Goal: Task Accomplishment & Management: Complete application form

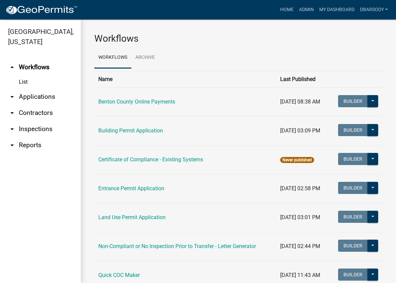
click at [33, 97] on link "arrow_drop_down Applications" at bounding box center [40, 97] width 81 height 16
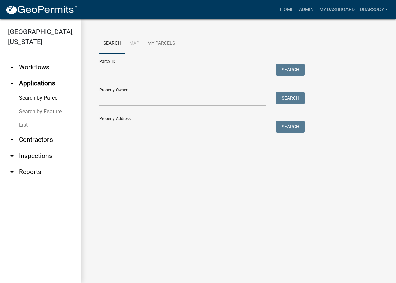
click at [23, 127] on link "List" at bounding box center [40, 125] width 81 height 13
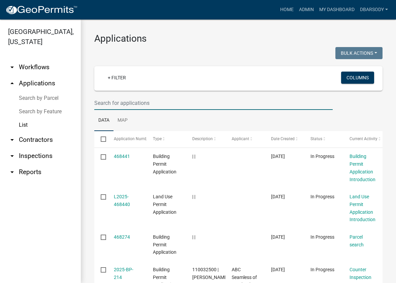
click at [99, 102] on input "text" at bounding box center [213, 103] width 238 height 14
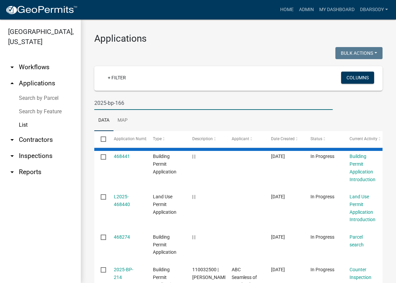
type input "2025-bp-166"
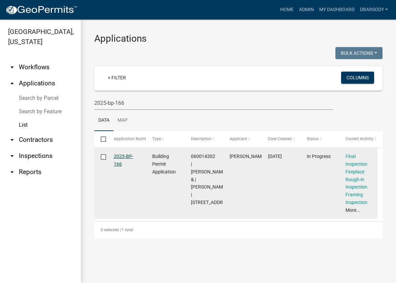
click at [119, 156] on link "2025-BP-166" at bounding box center [124, 160] width 20 height 13
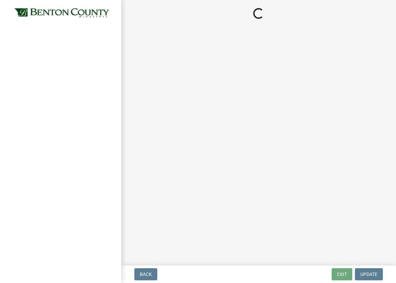
select select "17bfa135-5610-45df-8ce7-87530b7d86d4"
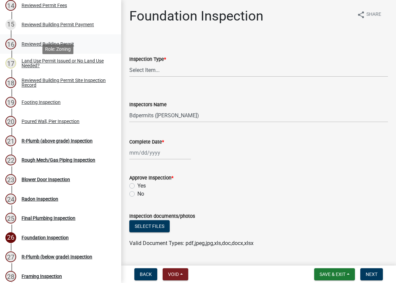
scroll to position [337, 0]
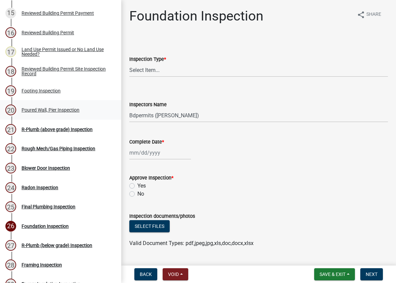
click at [40, 108] on div "Poured Wall, Pier Inspection" at bounding box center [51, 110] width 58 height 5
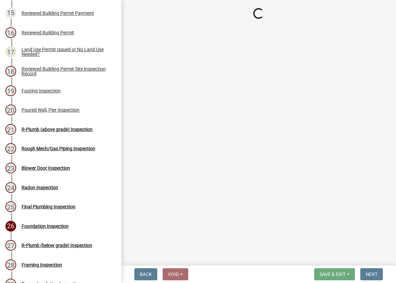
select select "0fbc2d01-af98-4b2c-8ffe-0b9c8051026d"
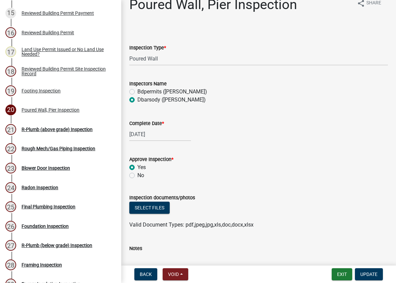
scroll to position [0, 0]
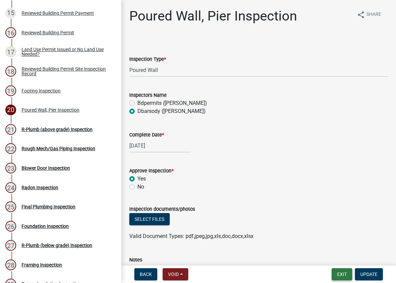
click at [341, 271] on button "Exit" at bounding box center [342, 275] width 21 height 12
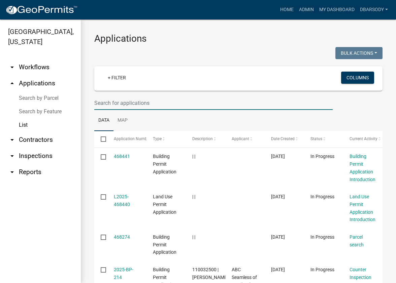
click at [96, 101] on input "text" at bounding box center [213, 103] width 238 height 14
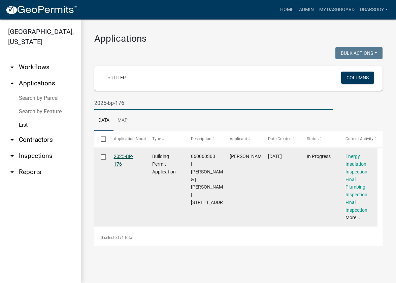
type input "2025-bp-176"
click at [120, 156] on link "2025-BP-176" at bounding box center [124, 160] width 20 height 13
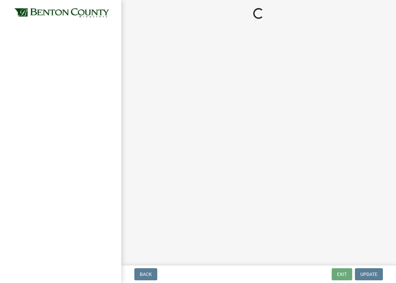
select select "17bfa135-5610-45df-8ce7-87530b7d86d4"
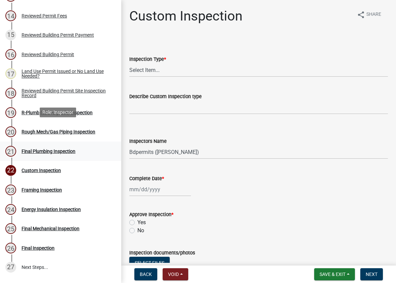
scroll to position [303, 0]
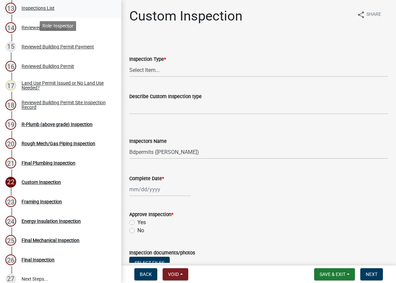
click at [38, 8] on div "Inspections List" at bounding box center [38, 8] width 33 height 5
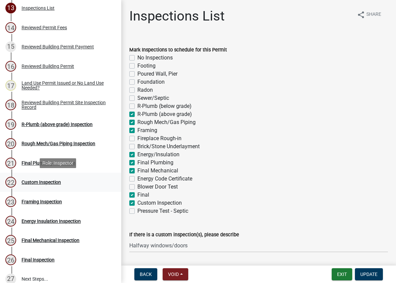
click at [45, 181] on div "Custom Inspection" at bounding box center [41, 182] width 39 height 5
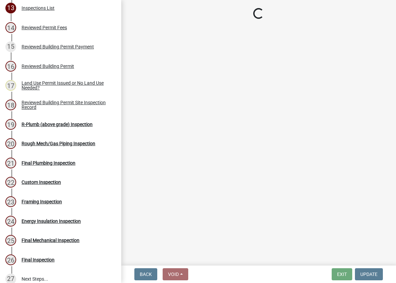
select select "17bfa135-5610-45df-8ce7-87530b7d86d4"
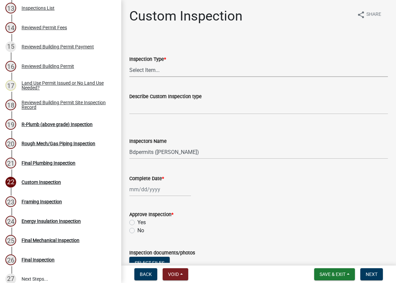
click at [142, 70] on select "Select Item... Custom Inspection" at bounding box center [258, 70] width 259 height 14
click at [129, 63] on select "Select Item... Custom Inspection" at bounding box center [258, 70] width 259 height 14
select select "44da4016-9f78-431a-86a2-8f548307254c"
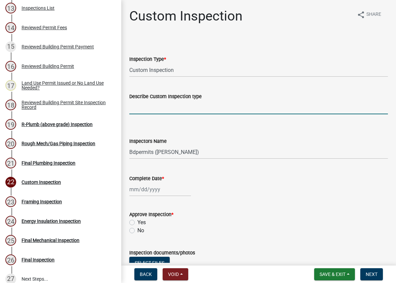
click at [135, 108] on input "Describe Custom Inspection type" at bounding box center [258, 108] width 259 height 14
type input "Window halfway"
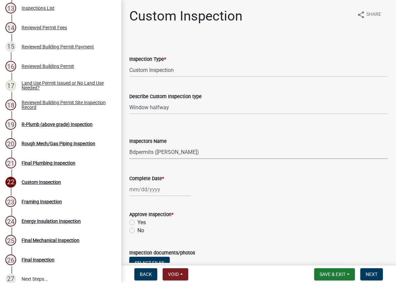
click at [142, 153] on select "Select Item... Bdpermits ([PERSON_NAME]) Dbarsody ([PERSON_NAME])" at bounding box center [258, 152] width 259 height 14
select select "3a981b86-5cd0-4733-9cb4-f2beb74d37be"
click at [129, 145] on select "Select Item... Bdpermits ([PERSON_NAME]) Dbarsody ([PERSON_NAME])" at bounding box center [258, 152] width 259 height 14
select select "8"
select select "2025"
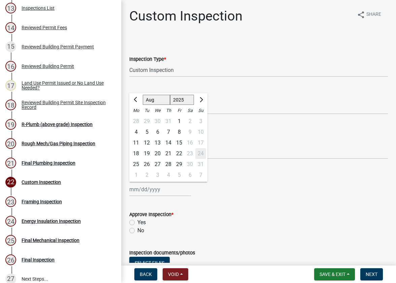
click at [151, 189] on div "[PERSON_NAME] Feb Mar Apr [PERSON_NAME][DATE] Oct Nov [DATE] 1526 1527 1528 152…" at bounding box center [160, 190] width 62 height 14
click at [180, 154] on div "22" at bounding box center [179, 153] width 11 height 11
type input "[DATE]"
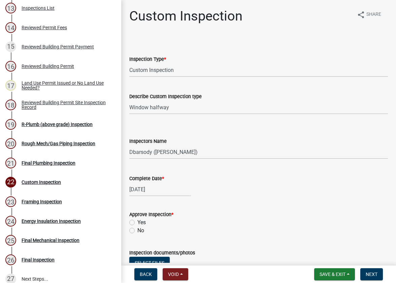
click at [137, 221] on label "Yes" at bounding box center [141, 223] width 8 height 8
click at [137, 221] on input "Yes" at bounding box center [139, 221] width 4 height 4
radio input "true"
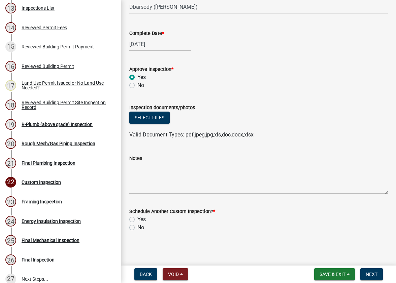
scroll to position [146, 0]
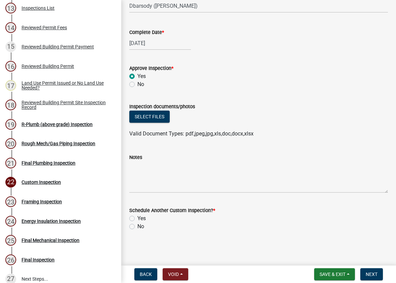
click at [137, 227] on label "No" at bounding box center [140, 227] width 7 height 8
click at [137, 227] on input "No" at bounding box center [139, 225] width 4 height 4
radio input "true"
click at [377, 274] on span "Next" at bounding box center [372, 274] width 12 height 5
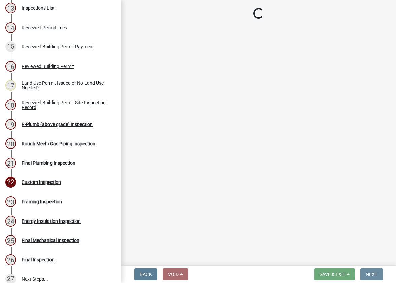
scroll to position [0, 0]
select select "17bfa135-5610-45df-8ce7-87530b7d86d4"
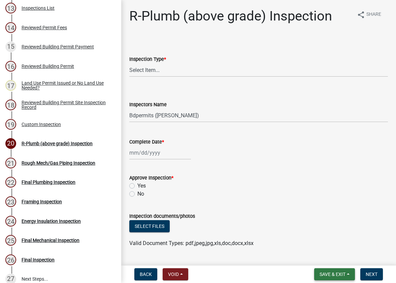
click at [332, 275] on span "Save & Exit" at bounding box center [333, 274] width 26 height 5
click at [325, 259] on button "Save & Exit" at bounding box center [328, 257] width 54 height 16
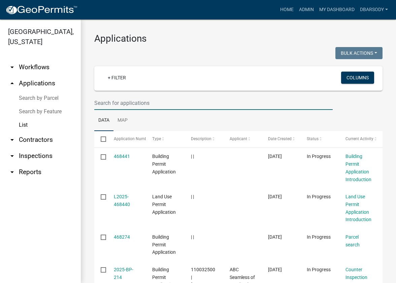
click at [98, 101] on input "text" at bounding box center [213, 103] width 238 height 14
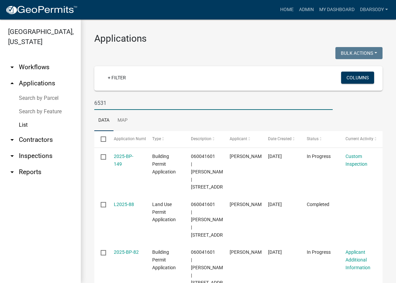
type input "6531"
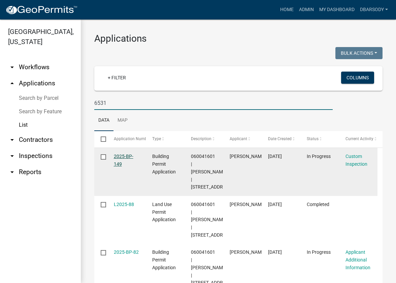
click at [123, 155] on link "2025-BP-149" at bounding box center [124, 160] width 20 height 13
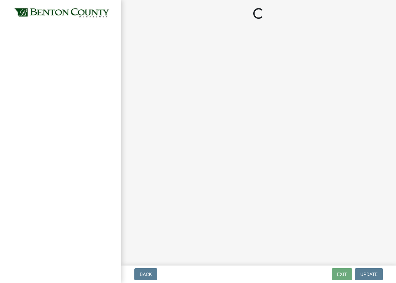
select select "17bfa135-5610-45df-8ce7-87530b7d86d4"
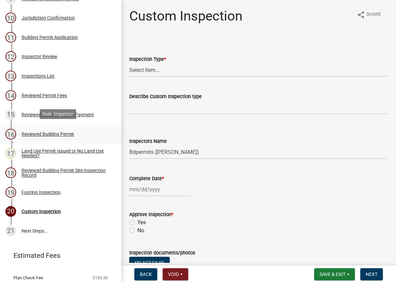
scroll to position [236, 0]
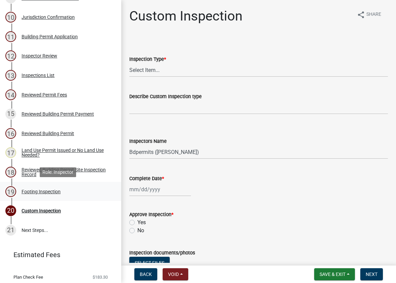
click at [39, 191] on div "Footing Inspection" at bounding box center [41, 192] width 39 height 5
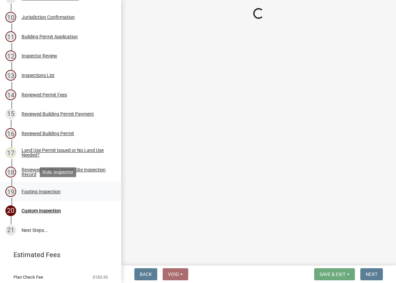
select select "3052537c-189b-4b40-976c-9c9ef3889b1a"
select select "3a981b86-5cd0-4733-9cb4-f2beb74d37be"
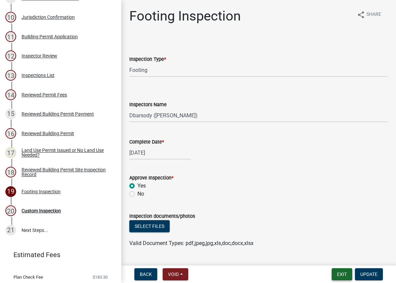
click at [340, 274] on button "Exit" at bounding box center [342, 275] width 21 height 12
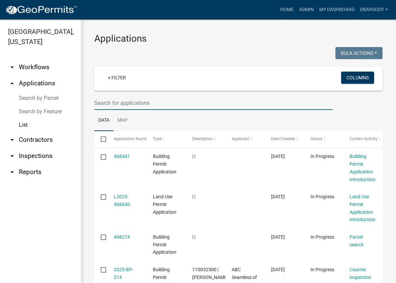
click at [103, 103] on input "text" at bounding box center [213, 103] width 238 height 14
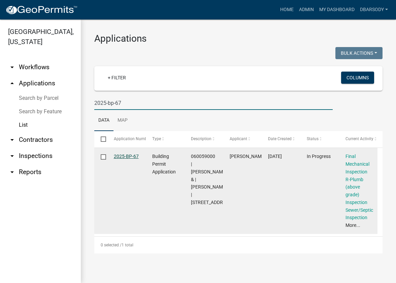
type input "2025-bp-67"
click at [130, 156] on link "2025-BP-67" at bounding box center [126, 156] width 25 height 5
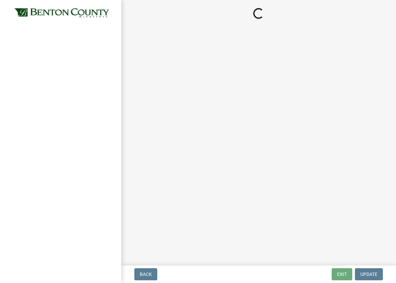
select select "17bfa135-5610-45df-8ce7-87530b7d86d4"
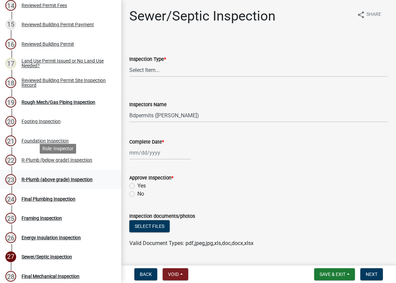
scroll to position [337, 0]
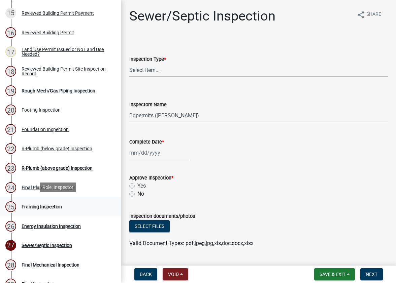
click at [45, 207] on div "Framing Inspection" at bounding box center [42, 207] width 40 height 5
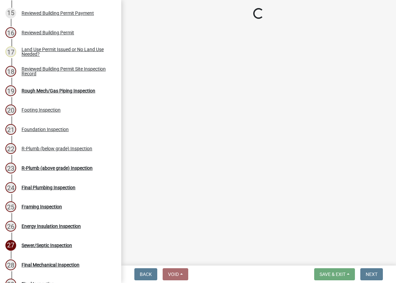
select select "17bfa135-5610-45df-8ce7-87530b7d86d4"
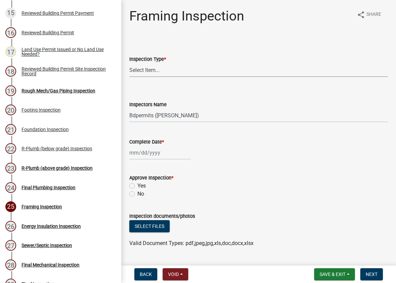
click at [142, 72] on select "Select Item... Framing" at bounding box center [258, 70] width 259 height 14
click at [129, 63] on select "Select Item... Framing" at bounding box center [258, 70] width 259 height 14
select select "d3b055ed-aefe-4385-bbe8-529f3edb9688"
click at [144, 117] on select "Select Item... Bdpermits ([PERSON_NAME]) Dbarsody ([PERSON_NAME])" at bounding box center [258, 116] width 259 height 14
select select "3a981b86-5cd0-4733-9cb4-f2beb74d37be"
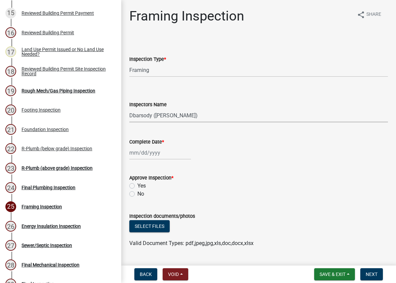
click at [129, 109] on select "Select Item... Bdpermits ([PERSON_NAME]) Dbarsody ([PERSON_NAME])" at bounding box center [258, 116] width 259 height 14
click at [151, 155] on div at bounding box center [160, 153] width 62 height 14
select select "8"
select select "2025"
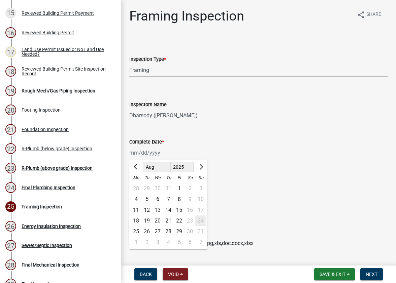
click at [159, 219] on div "20" at bounding box center [157, 221] width 11 height 11
type input "[DATE]"
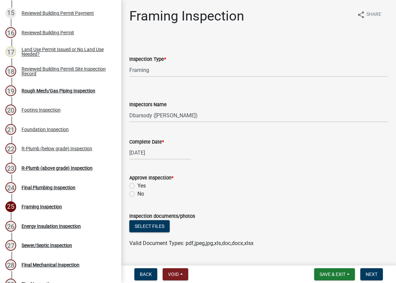
click at [137, 186] on label "Yes" at bounding box center [141, 186] width 8 height 8
click at [137, 186] on input "Yes" at bounding box center [139, 184] width 4 height 4
radio input "true"
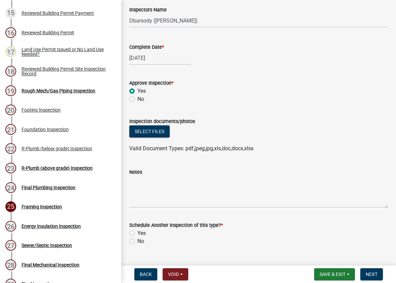
scroll to position [110, 0]
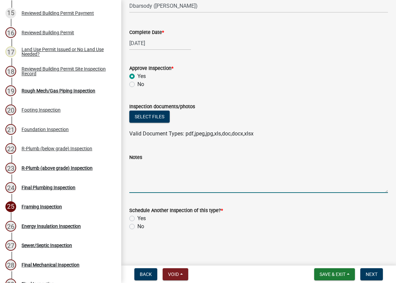
click at [135, 170] on textarea "Notes" at bounding box center [258, 178] width 259 height 32
type textarea "discussed fire blocking, windows not in, siding and roof not on"
click at [137, 217] on label "Yes" at bounding box center [141, 219] width 8 height 8
click at [137, 217] on input "Yes" at bounding box center [139, 217] width 4 height 4
radio input "true"
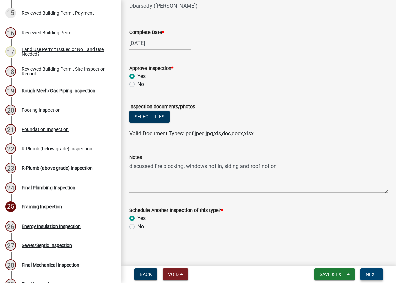
click at [375, 275] on span "Next" at bounding box center [372, 274] width 12 height 5
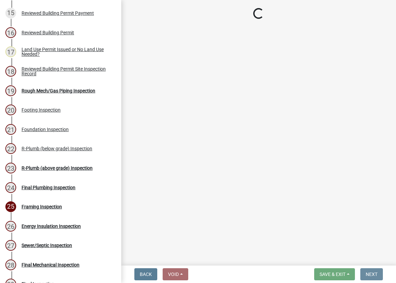
scroll to position [0, 0]
select select "17bfa135-5610-45df-8ce7-87530b7d86d4"
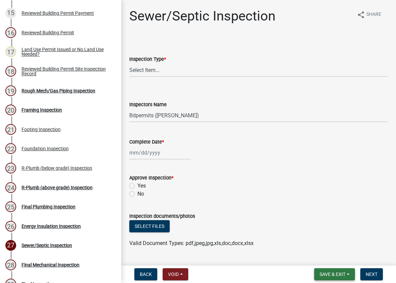
click at [335, 275] on span "Save & Exit" at bounding box center [333, 274] width 26 height 5
click at [315, 258] on button "Save & Exit" at bounding box center [328, 257] width 54 height 16
